Goal: Transaction & Acquisition: Purchase product/service

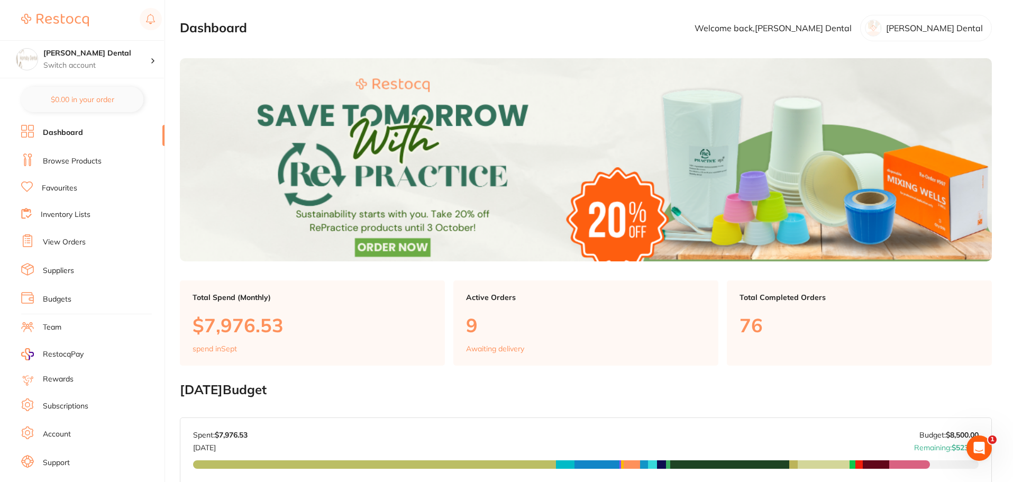
click at [91, 159] on link "Browse Products" at bounding box center [72, 161] width 59 height 11
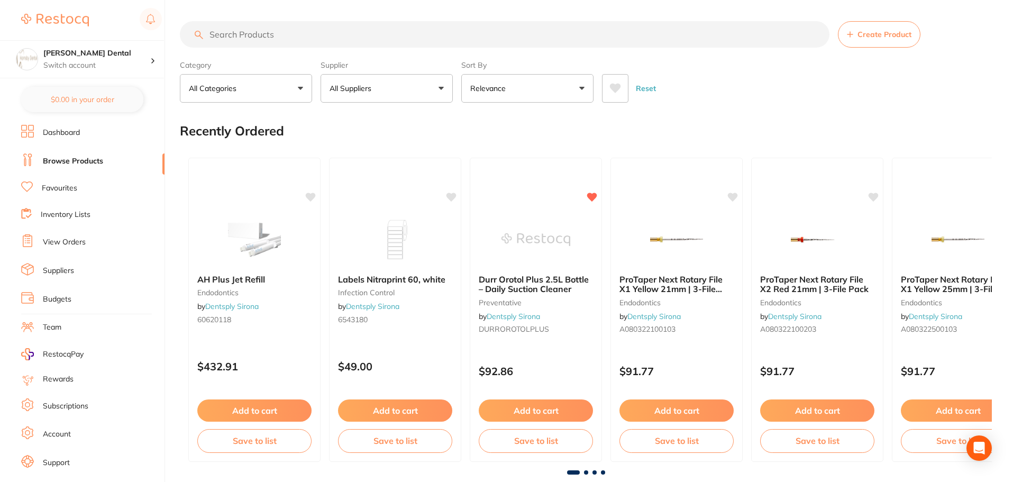
click at [311, 30] on input "search" at bounding box center [505, 34] width 650 height 26
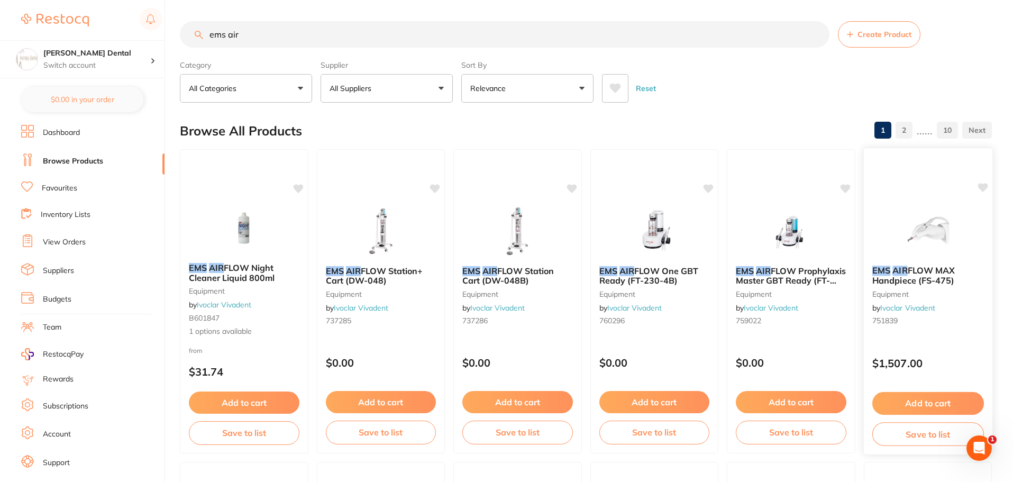
type input "ems air"
click at [923, 226] on img at bounding box center [927, 230] width 69 height 53
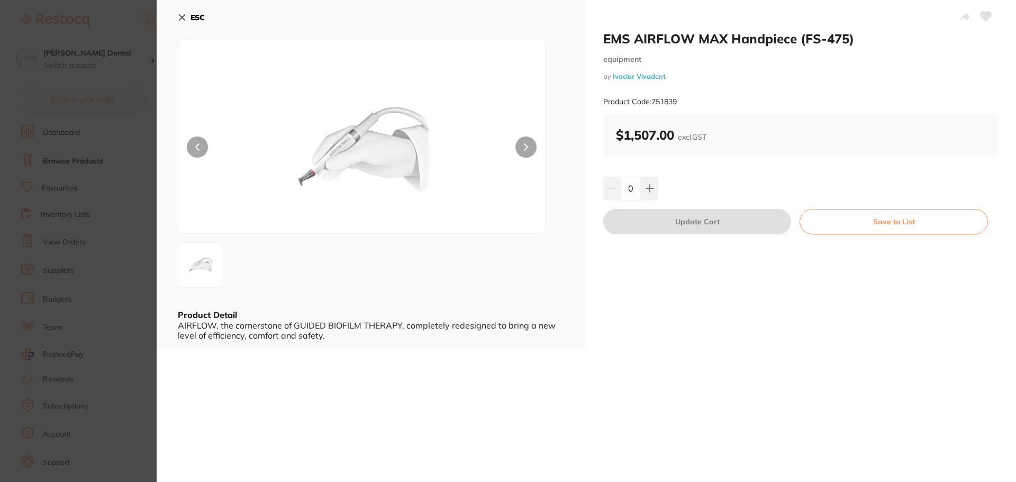
click at [183, 15] on icon at bounding box center [182, 17] width 8 height 8
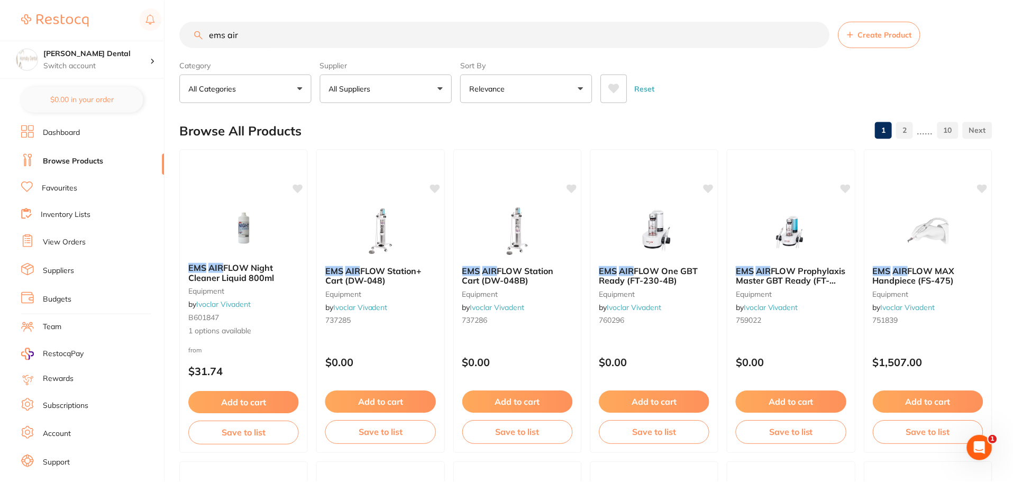
scroll to position [1, 0]
